Goal: Task Accomplishment & Management: Manage account settings

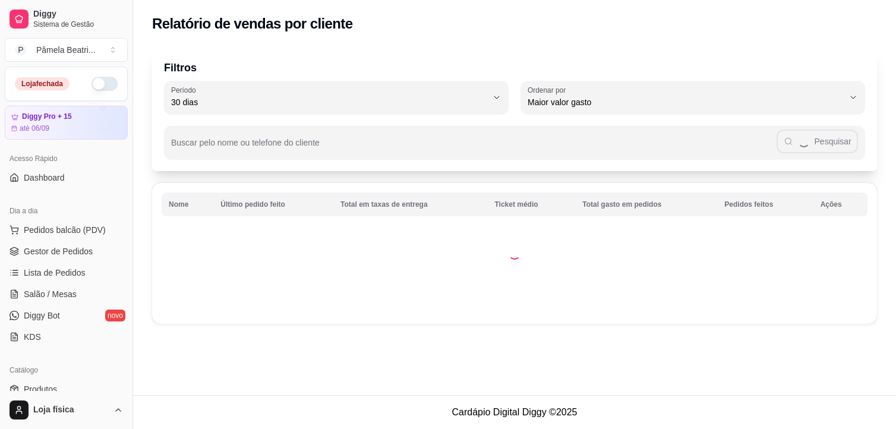
select select "30"
select select "HIGHEST_TOTAL_SPENT_WITH_ORDERS"
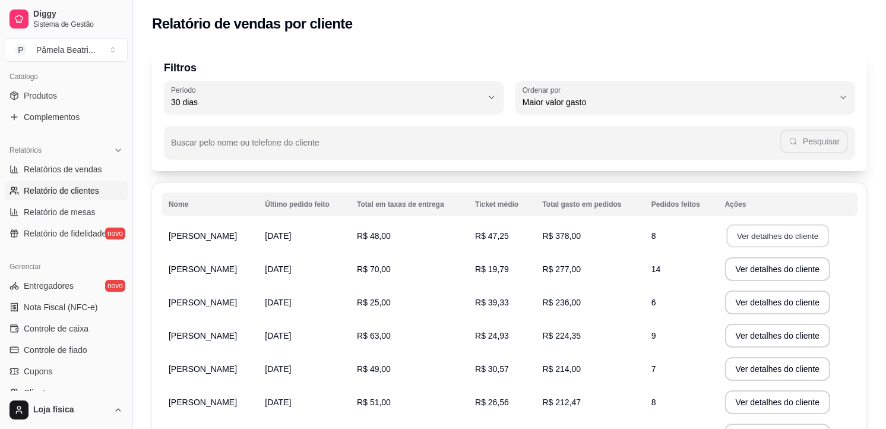
click at [786, 236] on button "Ver detalhes do cliente" at bounding box center [777, 235] width 102 height 23
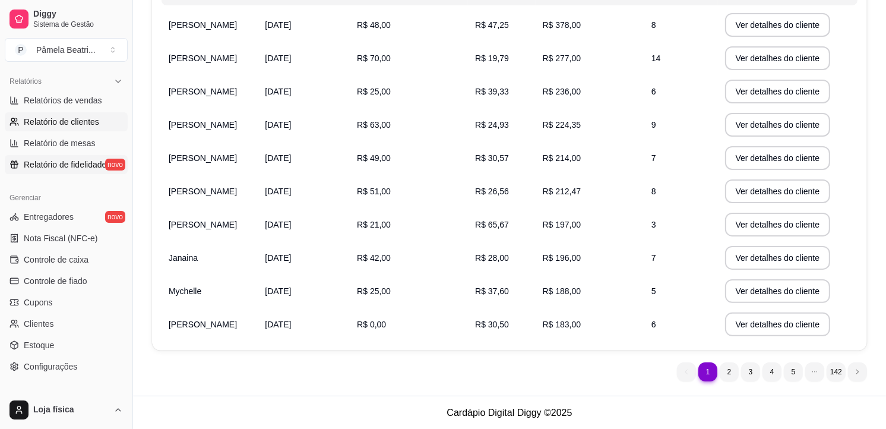
scroll to position [425, 0]
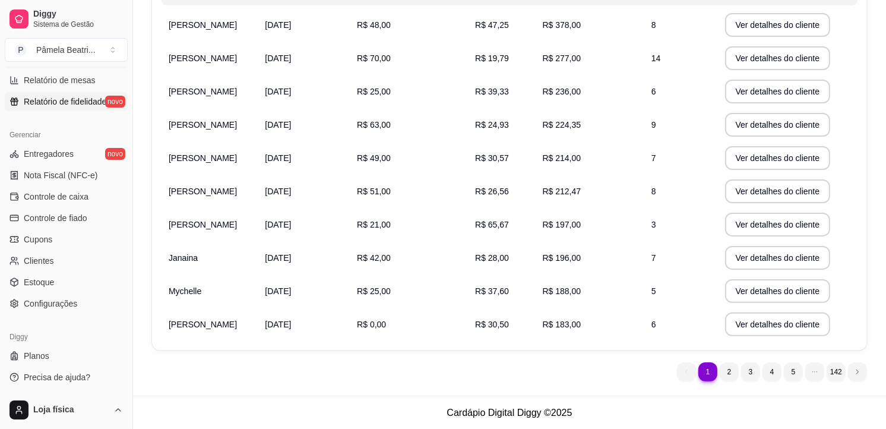
click at [39, 96] on span "Relatório de fidelidade" at bounding box center [65, 102] width 83 height 12
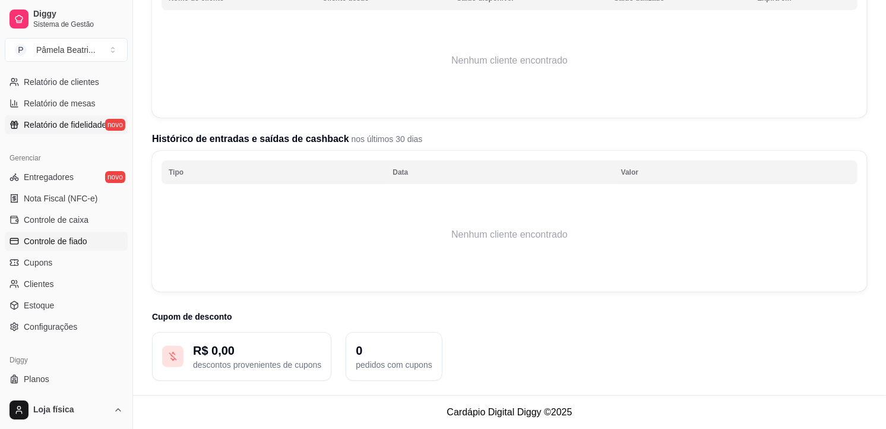
scroll to position [425, 0]
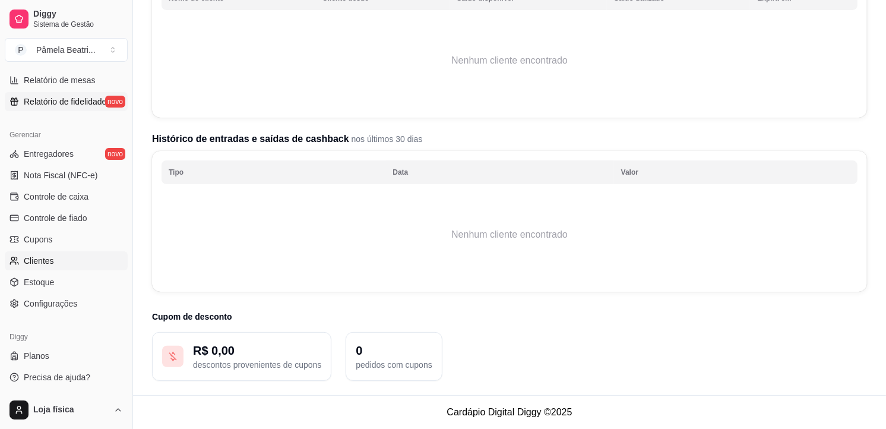
click at [96, 259] on link "Clientes" at bounding box center [66, 260] width 123 height 19
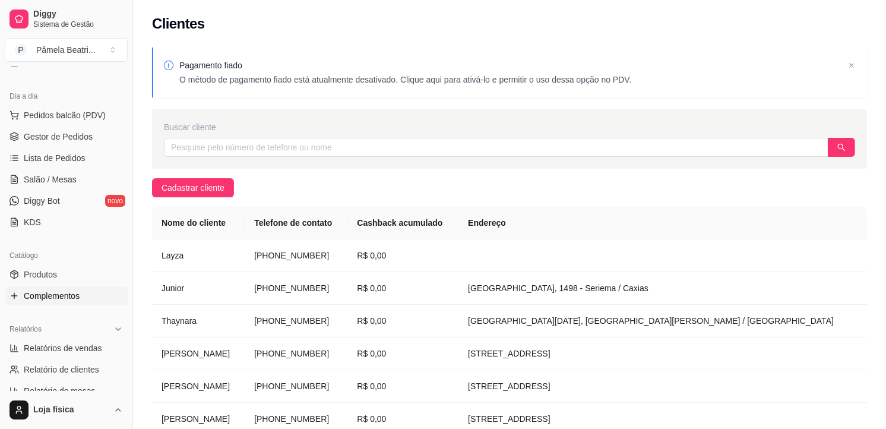
scroll to position [132, 0]
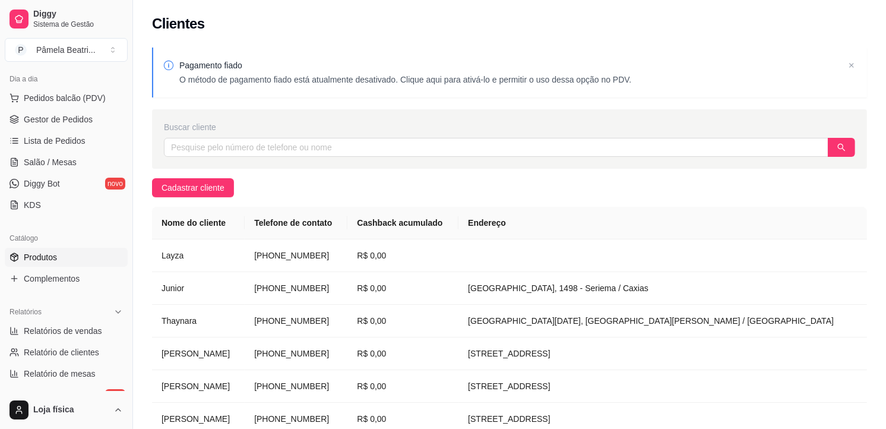
click at [71, 254] on link "Produtos" at bounding box center [66, 257] width 123 height 19
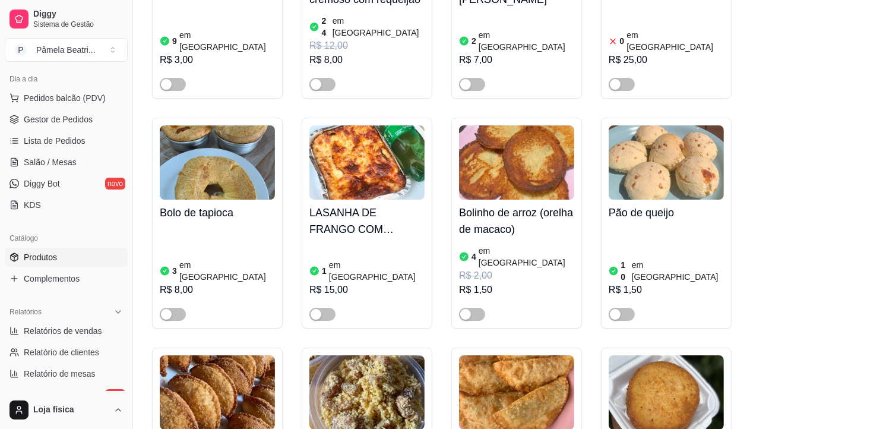
scroll to position [3431, 0]
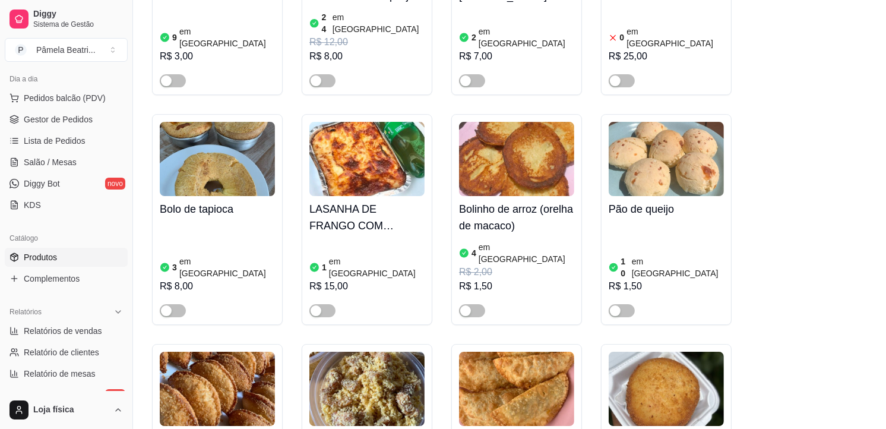
click at [479, 352] on img at bounding box center [516, 389] width 115 height 74
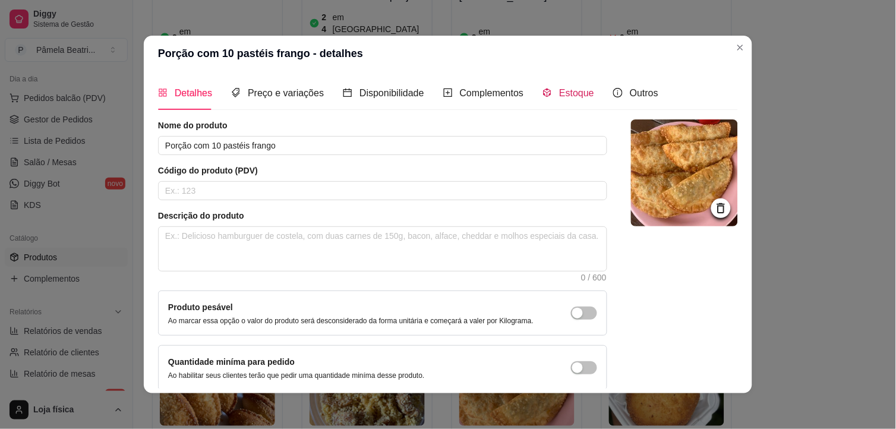
drag, startPoint x: 545, startPoint y: 86, endPoint x: 554, endPoint y: 84, distance: 9.7
click at [554, 84] on div "Estoque" at bounding box center [568, 93] width 52 height 34
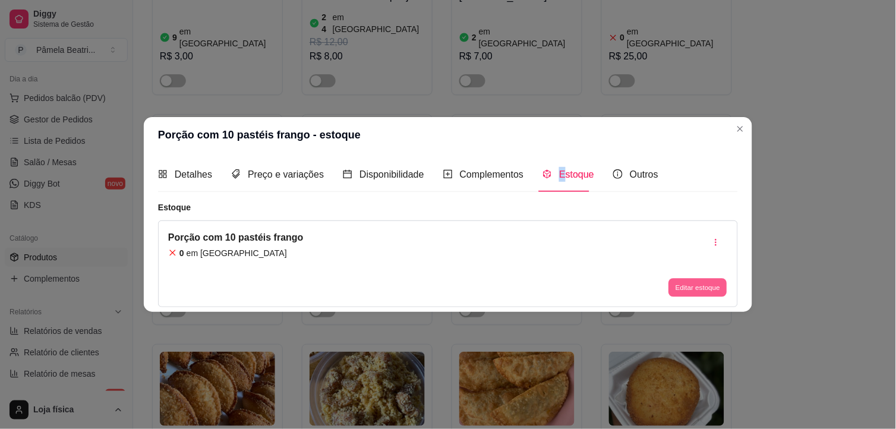
click at [699, 289] on button "Editar estoque" at bounding box center [697, 287] width 58 height 18
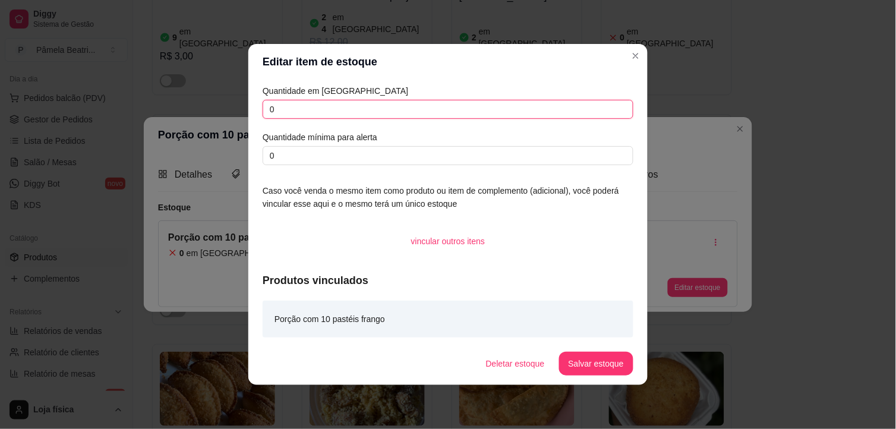
click at [457, 105] on input "0" at bounding box center [447, 109] width 371 height 19
type input "3"
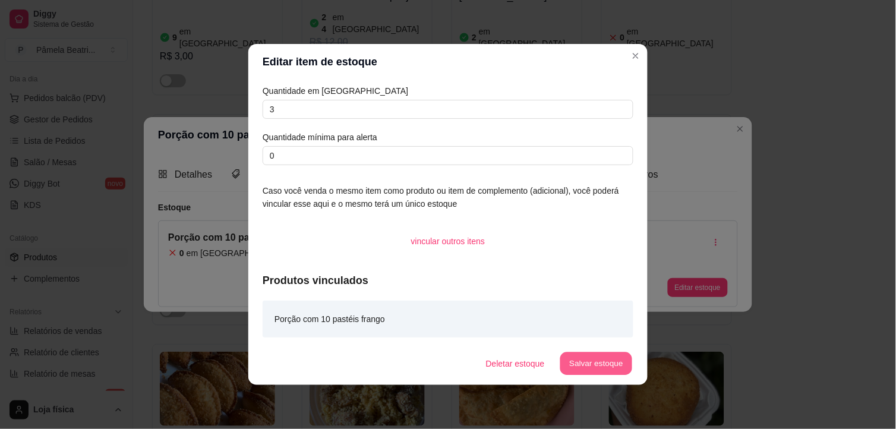
click at [592, 352] on button "Salvar estoque" at bounding box center [595, 363] width 72 height 23
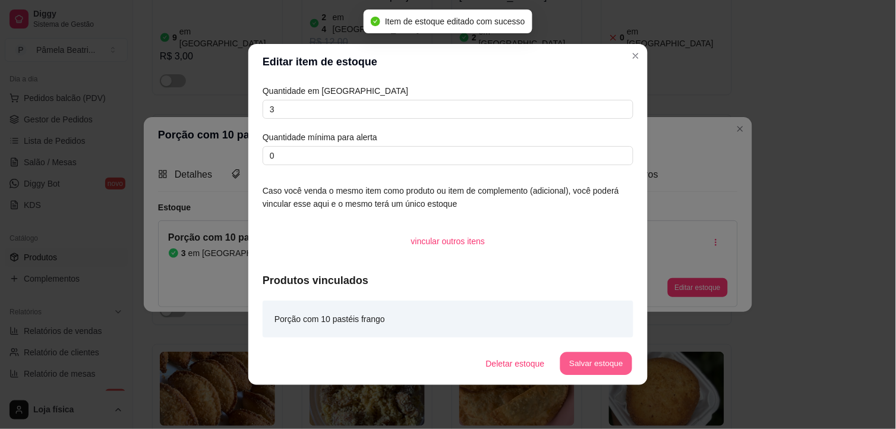
click at [588, 367] on button "Salvar estoque" at bounding box center [595, 363] width 72 height 23
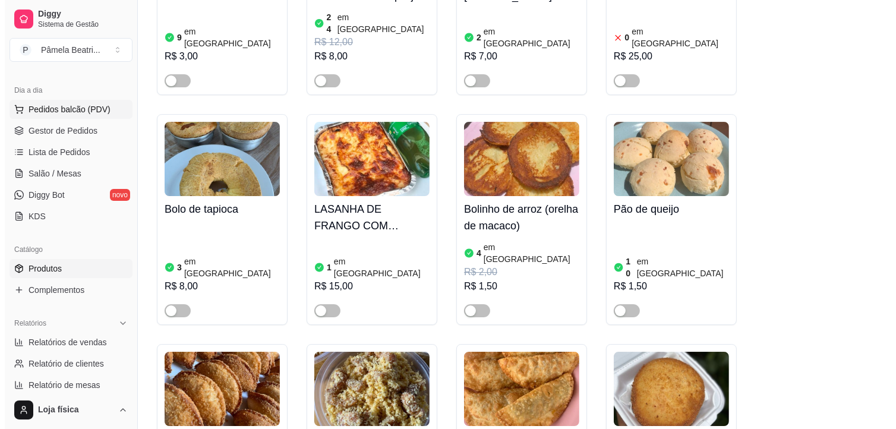
scroll to position [132, 0]
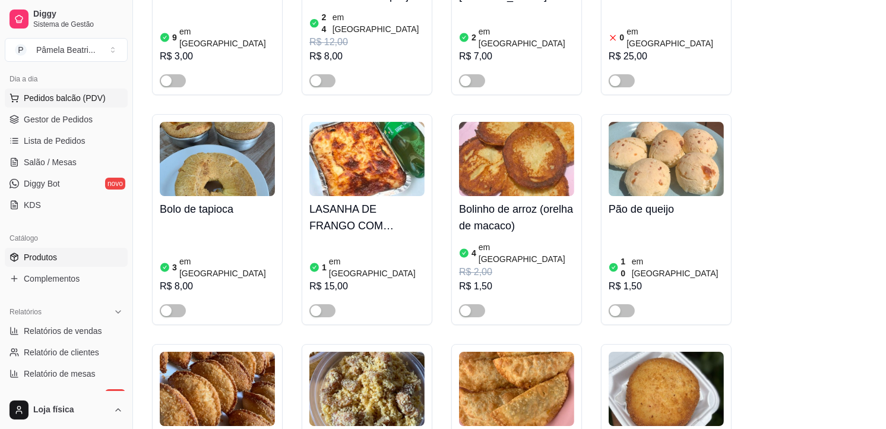
click at [69, 102] on span "Pedidos balcão (PDV)" at bounding box center [65, 98] width 82 height 12
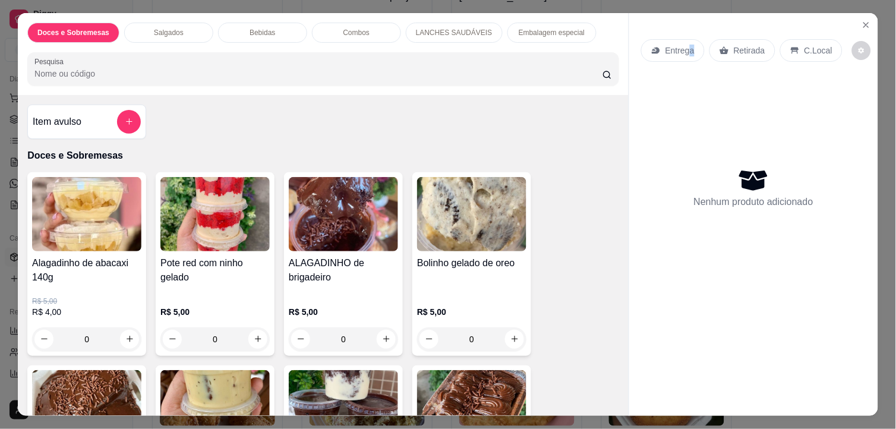
click at [683, 45] on p "Entrega" at bounding box center [679, 51] width 29 height 12
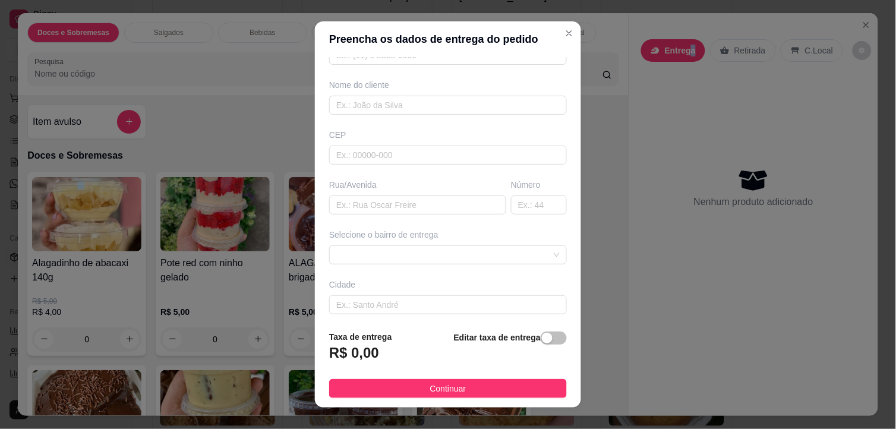
scroll to position [132, 0]
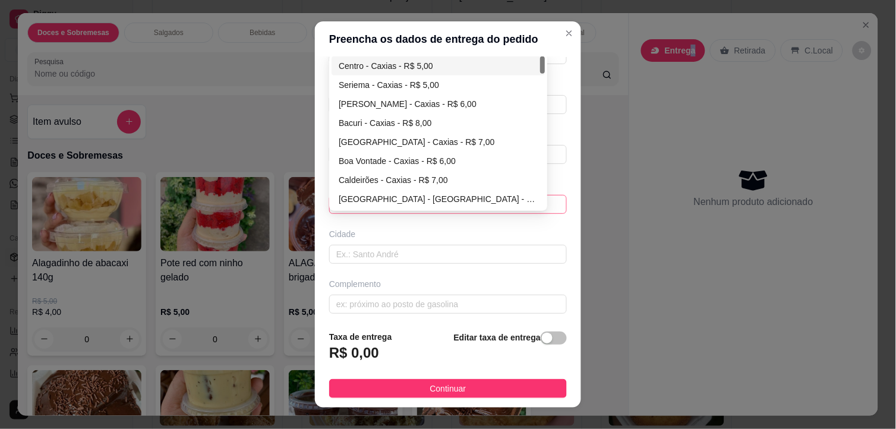
click at [456, 204] on div "65e798c104bace804435e6f9 65e798d704bace804435e6fc Centro - Caxias - R$ 5,00 Ser…" at bounding box center [448, 204] width 238 height 19
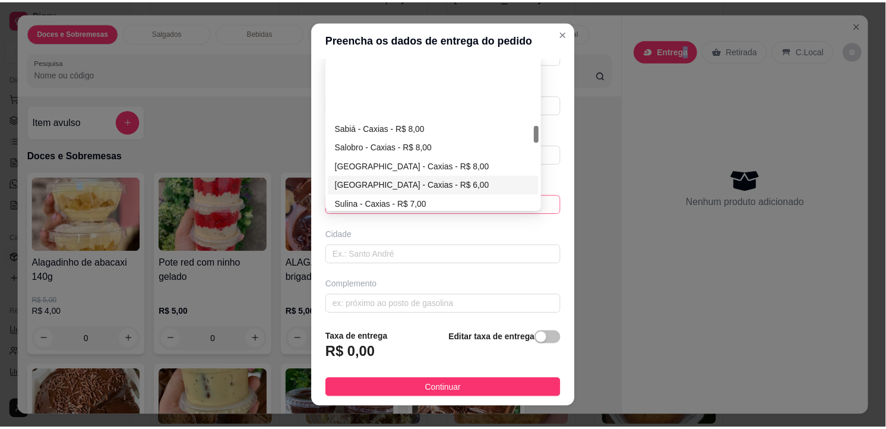
scroll to position [594, 0]
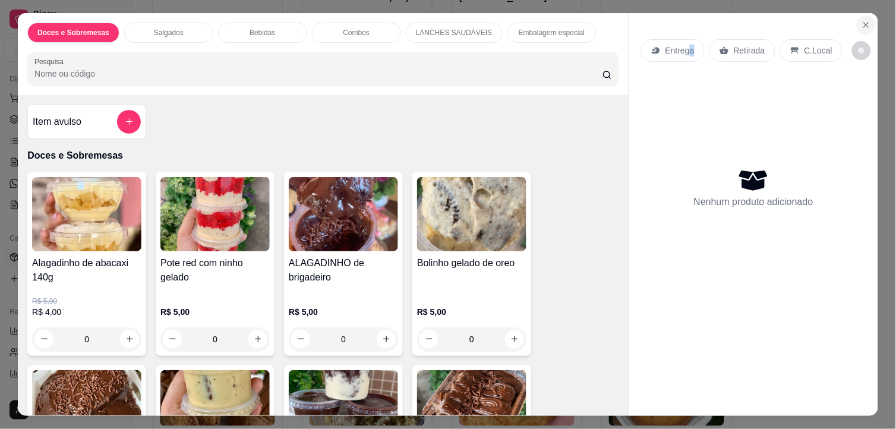
click at [856, 17] on button "Close" at bounding box center [865, 24] width 19 height 19
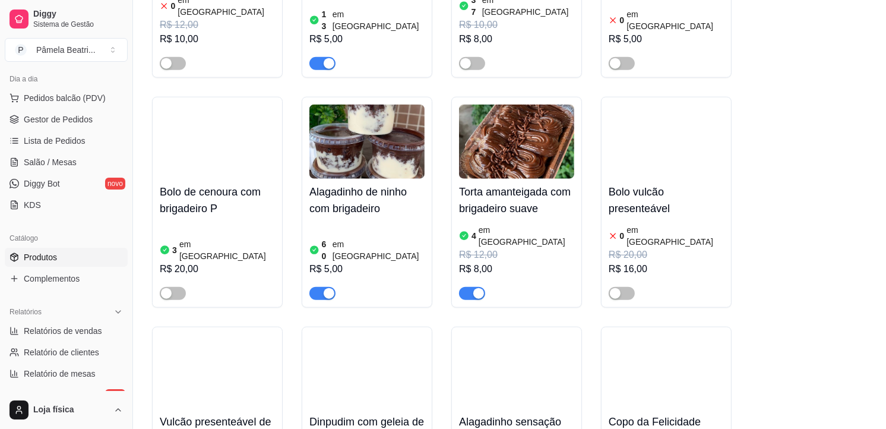
scroll to position [792, 0]
